Goal: Check status: Check status

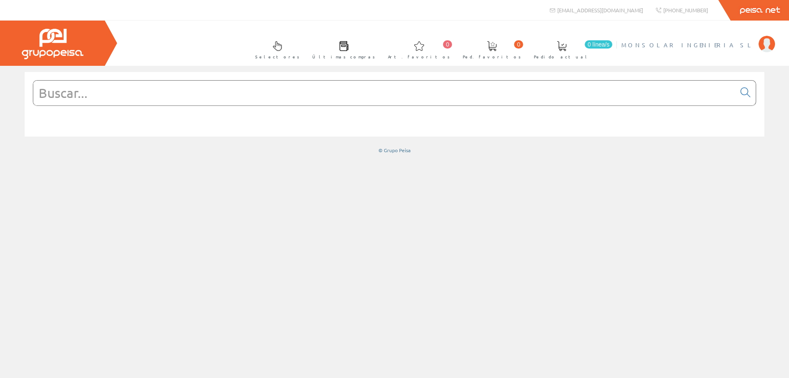
click at [705, 44] on span "MONSOLAR INGENIERIA SL" at bounding box center [687, 45] width 133 height 8
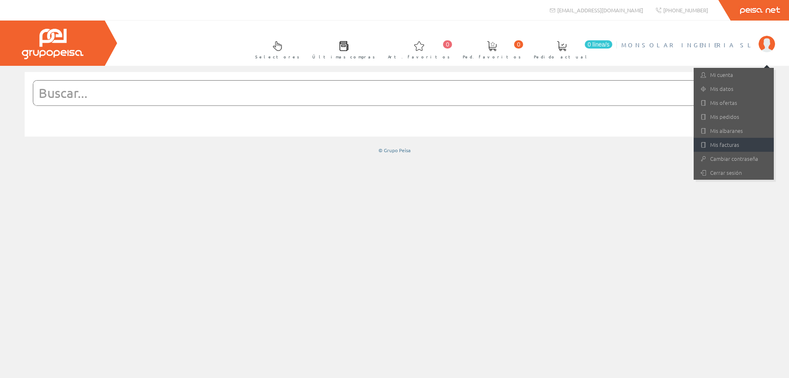
click at [721, 143] on link "Mis facturas" at bounding box center [733, 145] width 80 height 14
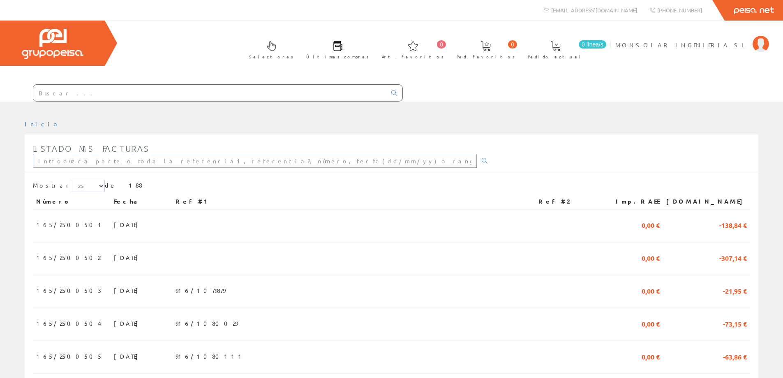
click at [348, 158] on input "text" at bounding box center [255, 161] width 444 height 14
type input "1016/2502907"
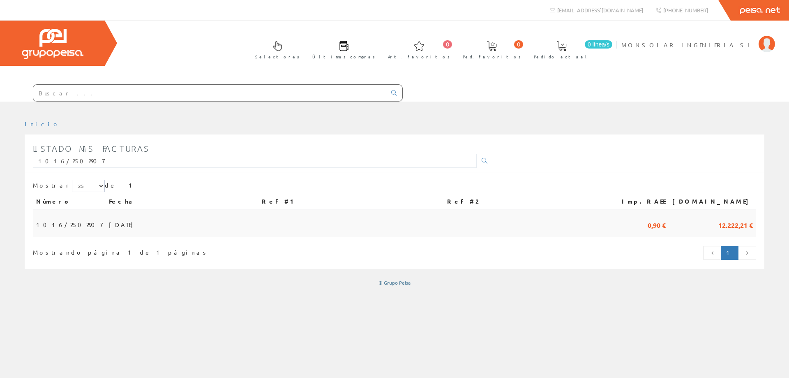
click at [160, 224] on td "15/09/2025" at bounding box center [182, 223] width 153 height 28
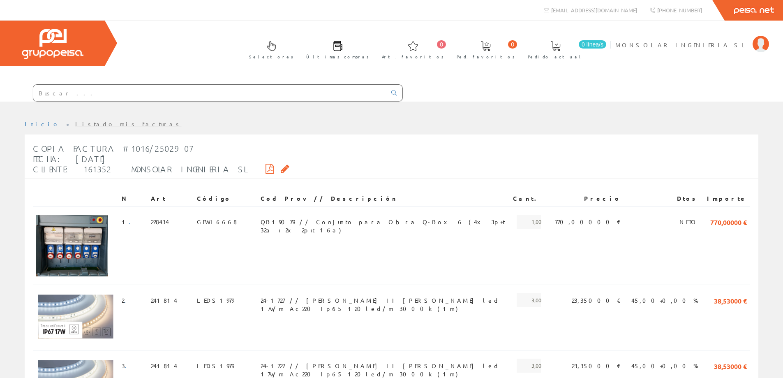
click at [265, 171] on icon at bounding box center [269, 169] width 9 height 6
click at [698, 49] on li "MONSOLAR INGENIERIA SL Mi cuenta Mis datos Mis ofertas Mis pedidos Mis albarane…" at bounding box center [691, 50] width 157 height 32
click at [699, 48] on span "MONSOLAR INGENIERIA SL" at bounding box center [681, 45] width 133 height 8
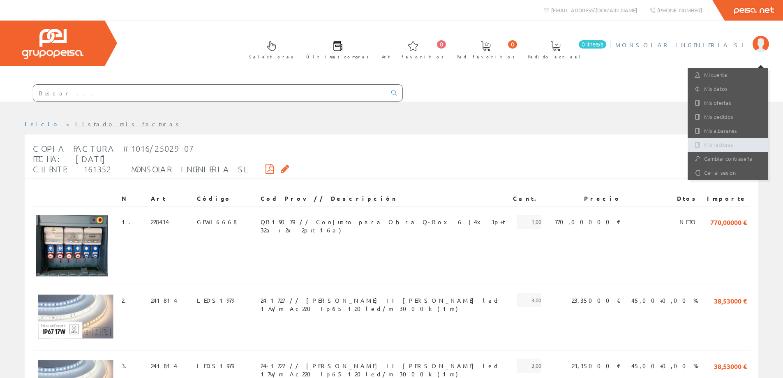
click at [712, 140] on link "Mis facturas" at bounding box center [727, 145] width 80 height 14
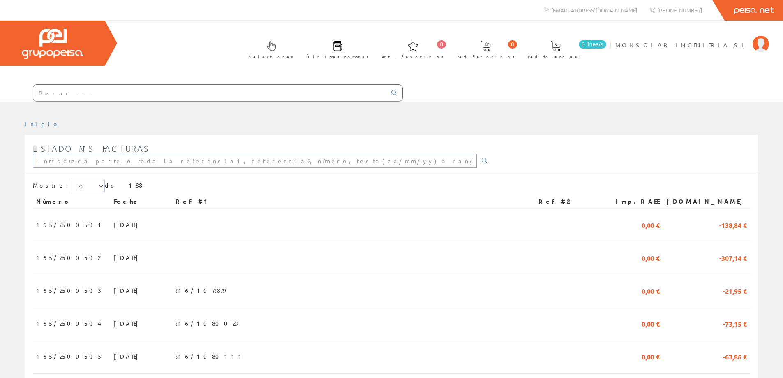
click at [153, 159] on input "text" at bounding box center [255, 161] width 444 height 14
type input "1016/2501751"
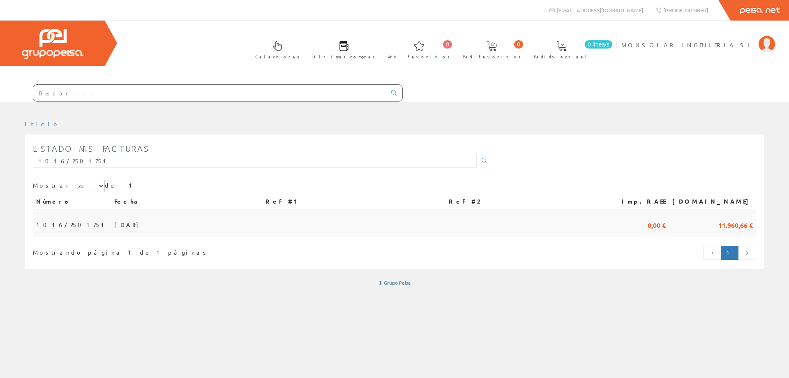
click at [114, 230] on span "31/05/2025" at bounding box center [128, 224] width 28 height 14
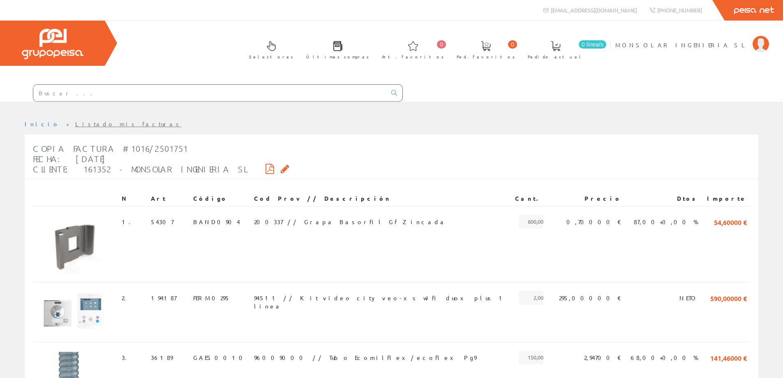
click at [265, 168] on icon at bounding box center [269, 169] width 9 height 6
click at [75, 123] on link "Listado mis facturas" at bounding box center [128, 123] width 106 height 7
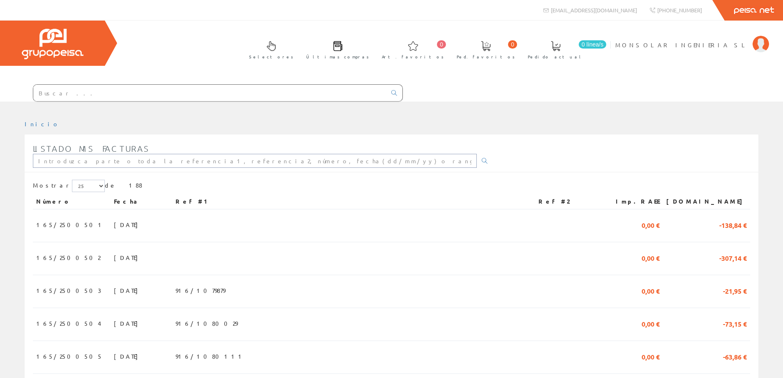
click at [112, 161] on input "text" at bounding box center [255, 161] width 444 height 14
type input "1016/2501212"
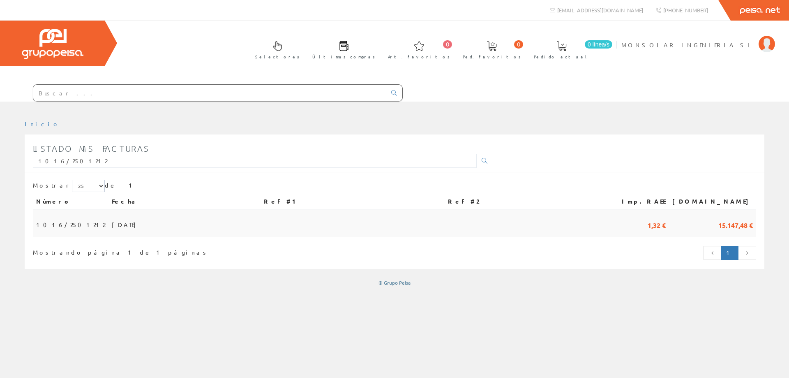
click at [112, 223] on span "15/04/2025" at bounding box center [126, 224] width 28 height 14
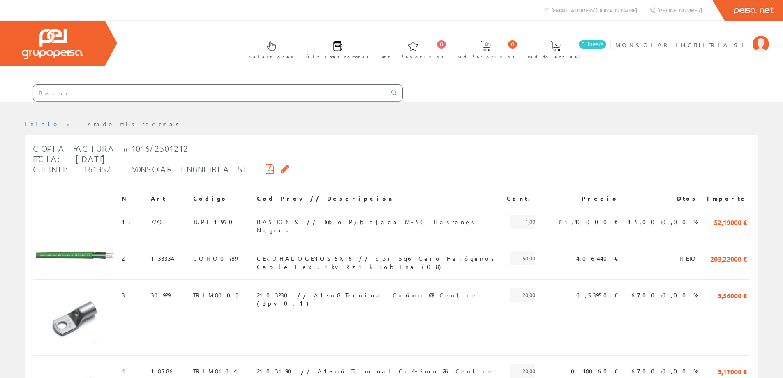
click at [265, 171] on icon at bounding box center [269, 169] width 9 height 6
click at [75, 122] on link "Listado mis facturas" at bounding box center [128, 123] width 106 height 7
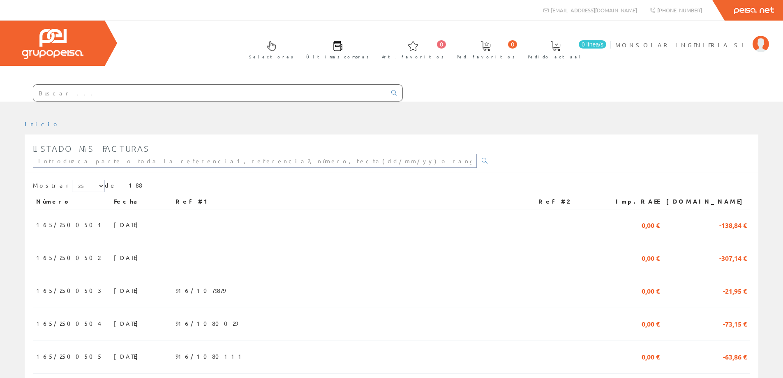
click at [95, 157] on input "text" at bounding box center [255, 161] width 444 height 14
type input "1016/2502115"
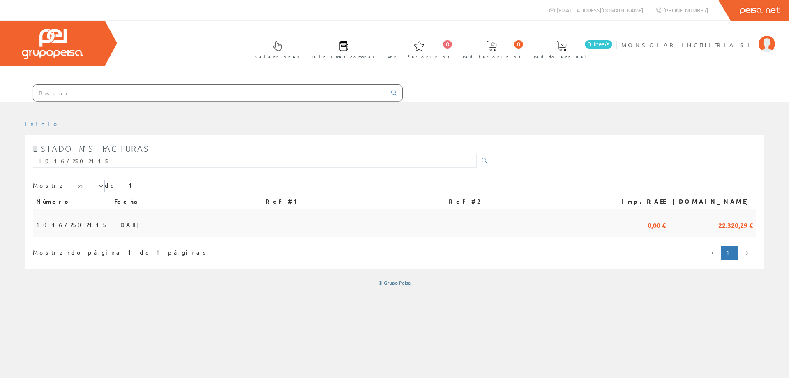
click at [75, 226] on td "1016/2502115" at bounding box center [72, 223] width 78 height 28
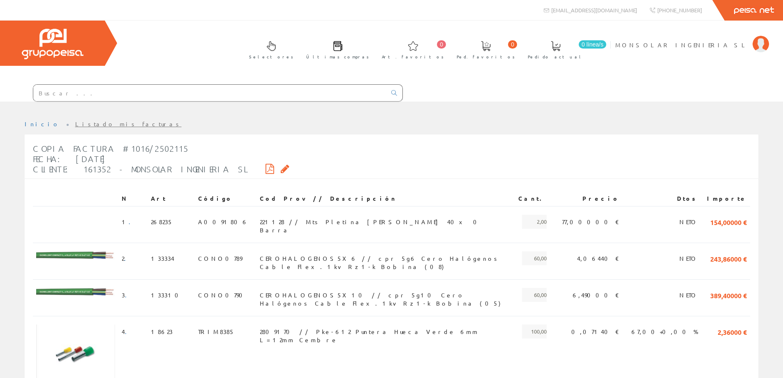
click at [232, 163] on div "Copia Factura #1016/2502115 Fecha: [DATE] Cliente: 161352 - MONSOLAR INGENIERIA…" at bounding box center [161, 158] width 256 height 39
click at [231, 165] on div "Copia Factura #1016/2502115 Fecha: [DATE] Cliente: 161352 - MONSOLAR INGENIERIA…" at bounding box center [161, 158] width 256 height 39
click at [265, 166] on icon at bounding box center [269, 169] width 9 height 6
